Goal: Task Accomplishment & Management: Manage account settings

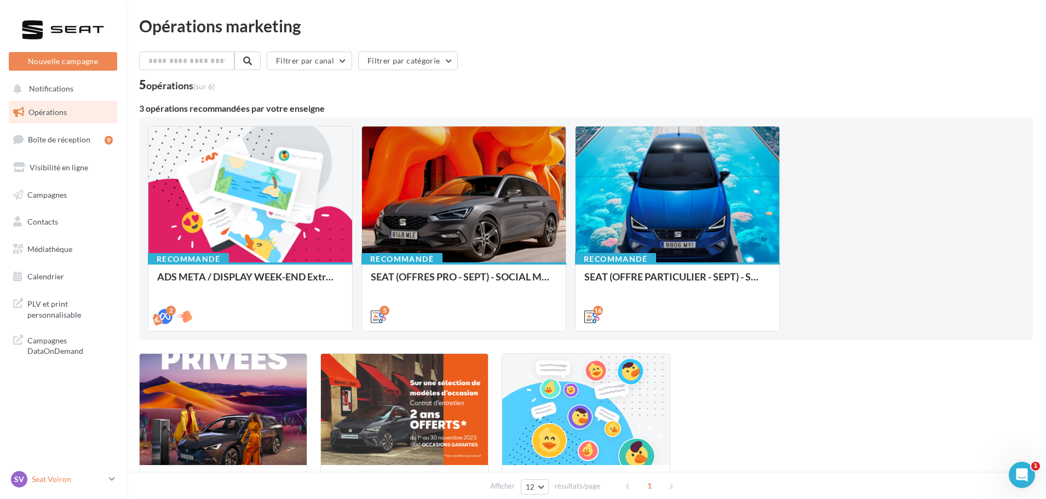
click at [94, 478] on p "Seat Voiron" at bounding box center [68, 479] width 73 height 11
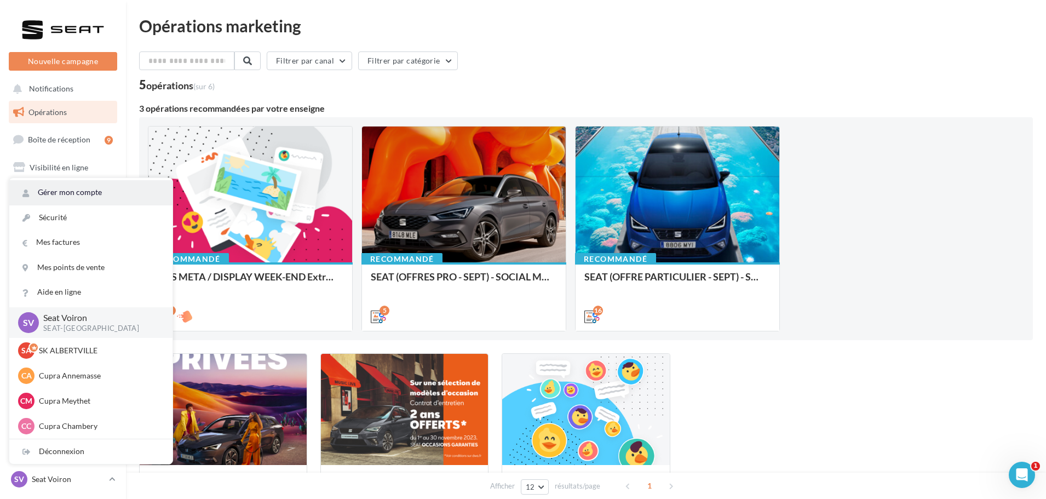
click at [120, 194] on link "Gérer mon compte" at bounding box center [90, 192] width 163 height 25
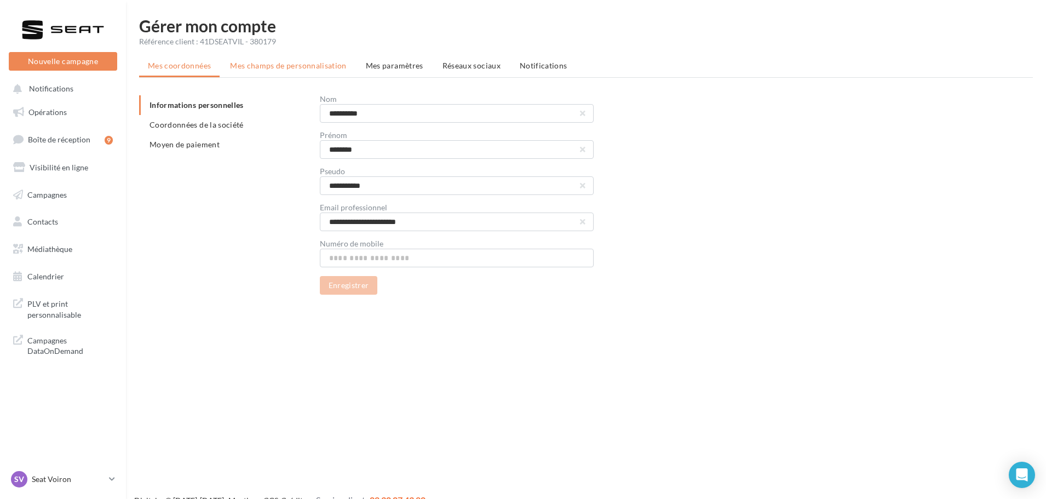
click at [316, 69] on span "Mes champs de personnalisation" at bounding box center [288, 65] width 117 height 9
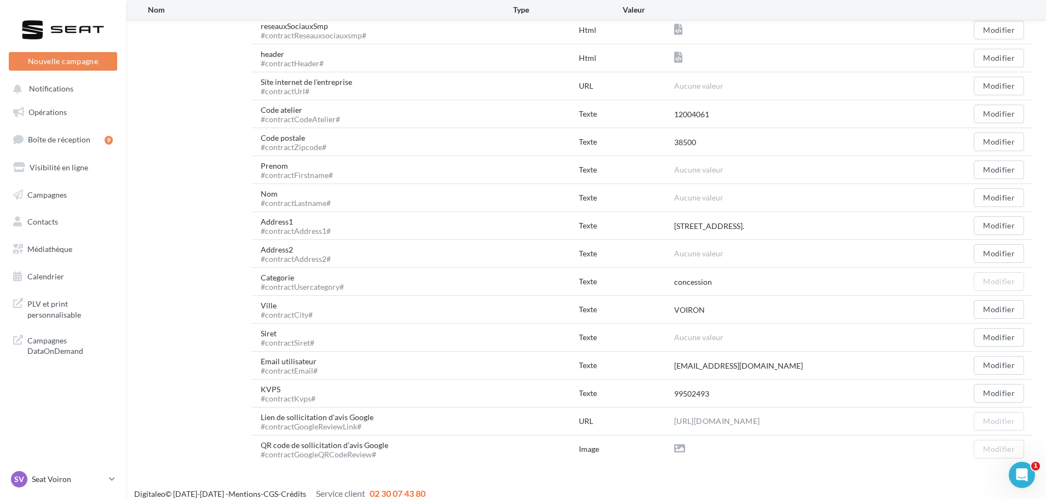
scroll to position [304, 0]
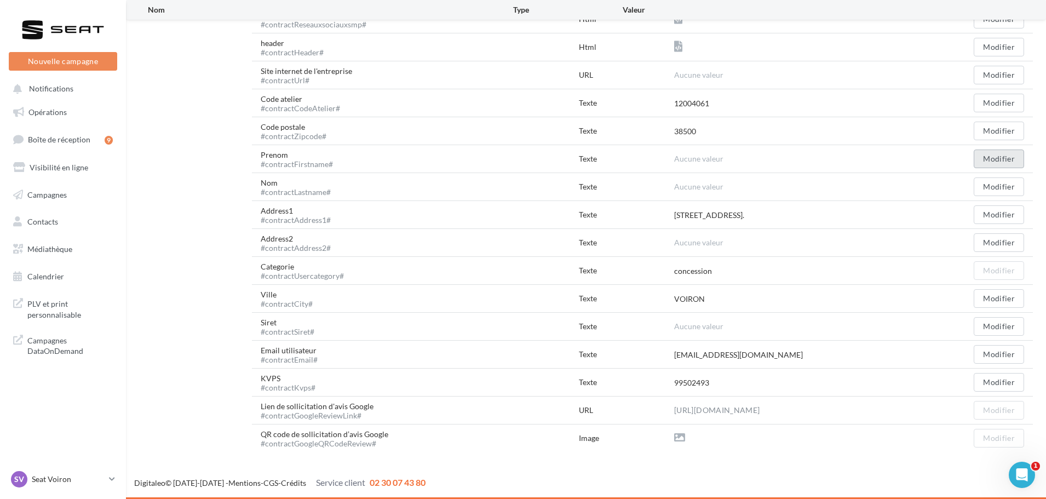
click at [1011, 156] on button "Modifier" at bounding box center [998, 158] width 50 height 19
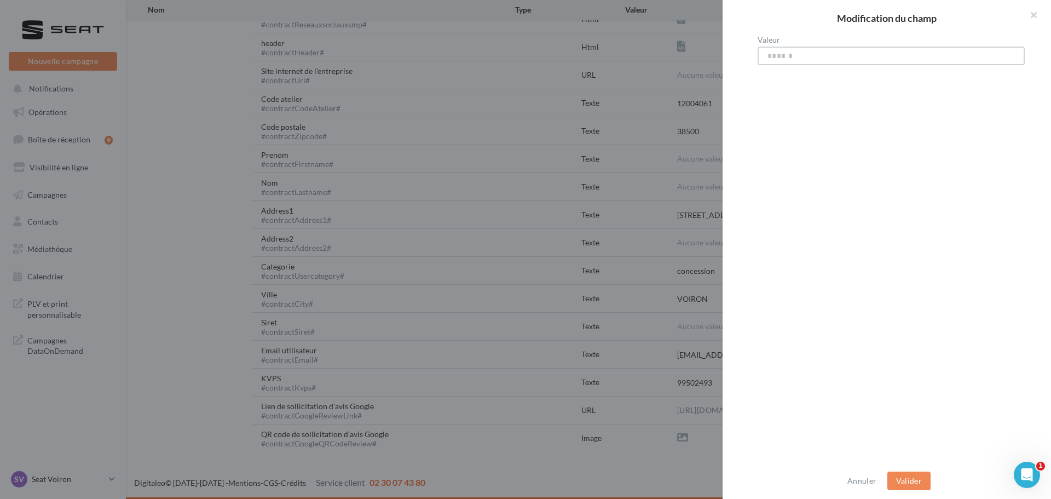
click at [793, 48] on input "Valeur" at bounding box center [891, 56] width 267 height 19
type input "****"
click at [903, 471] on button "Valider" at bounding box center [908, 480] width 43 height 19
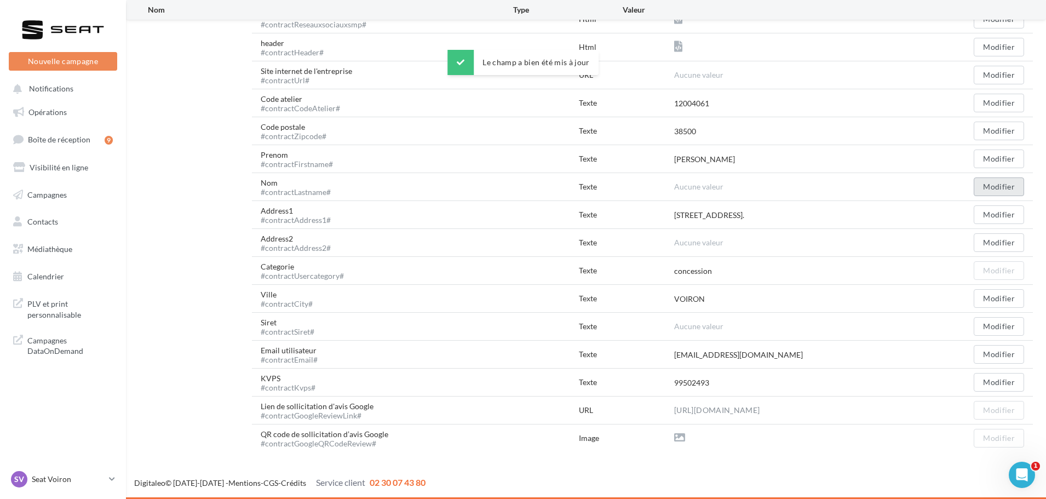
click at [995, 180] on button "Modifier" at bounding box center [998, 186] width 50 height 19
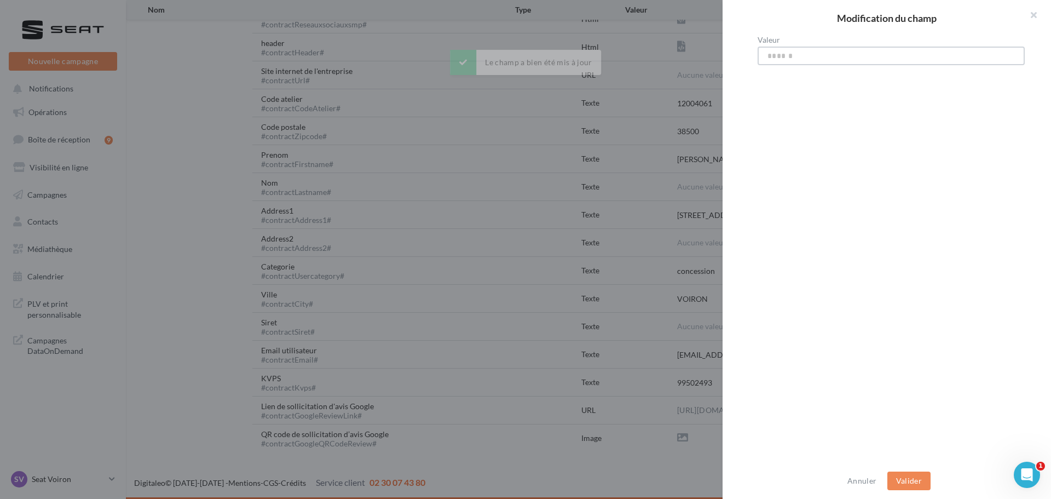
click at [932, 47] on input "Valeur" at bounding box center [891, 56] width 267 height 19
type input "*******"
click at [902, 479] on button "Valider" at bounding box center [908, 480] width 43 height 19
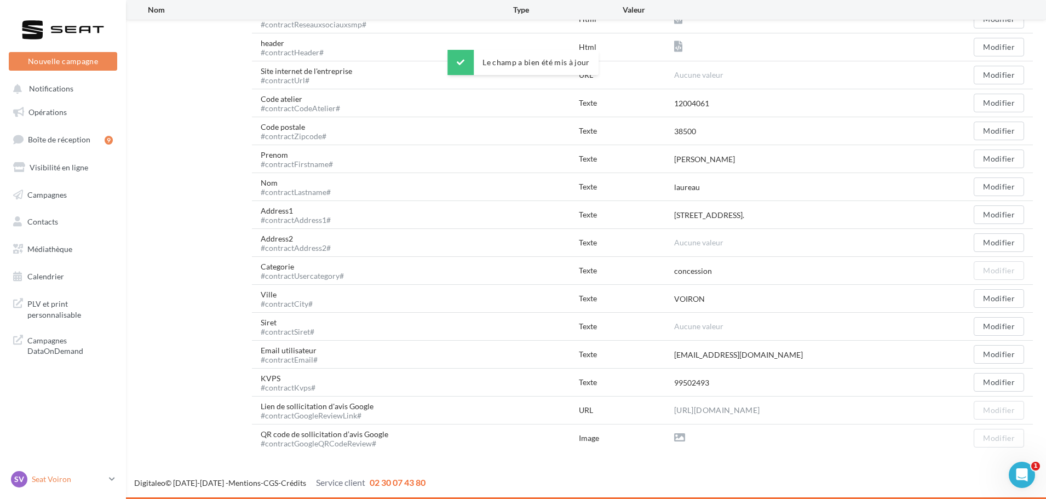
click at [99, 478] on p "Seat Voiron" at bounding box center [68, 479] width 73 height 11
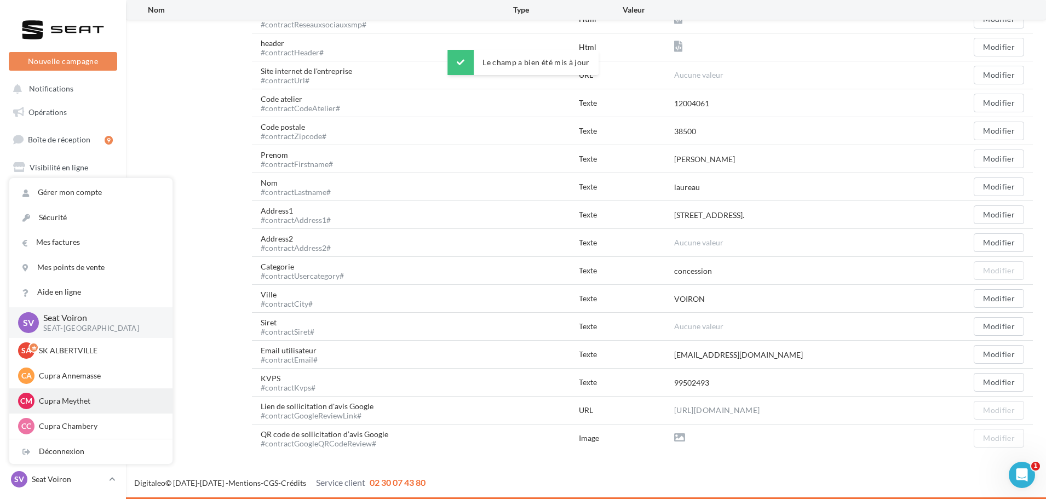
scroll to position [219, 0]
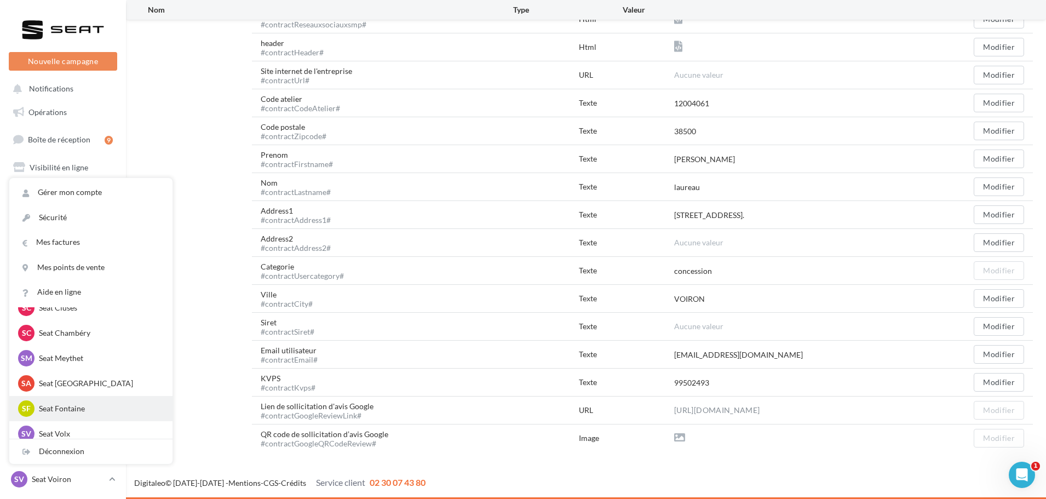
click at [94, 399] on div "SF Seat Fontaine SEAT-FONTAINE" at bounding box center [90, 408] width 163 height 25
click at [77, 406] on p "Seat Fontaine" at bounding box center [99, 408] width 120 height 11
